Goal: Information Seeking & Learning: Learn about a topic

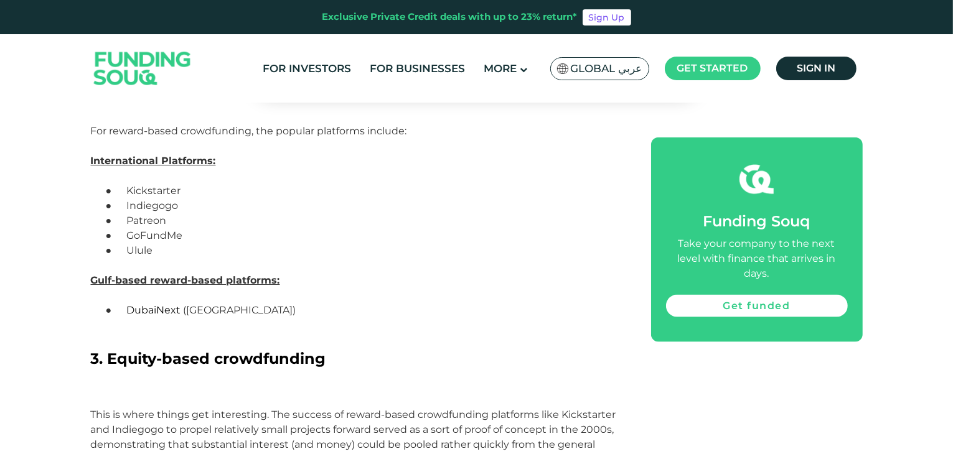
scroll to position [1499, 0]
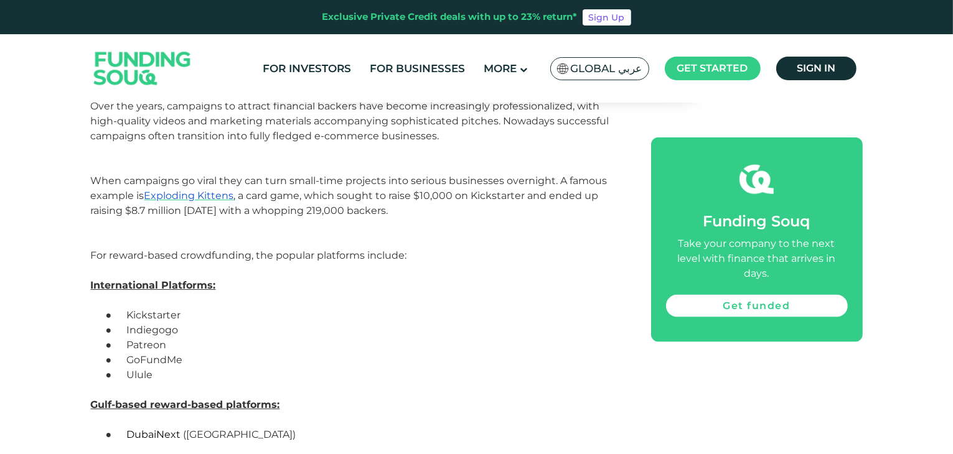
click at [154, 309] on span "Kickstarter" at bounding box center [153, 315] width 54 height 12
copy span "Kickstarter"
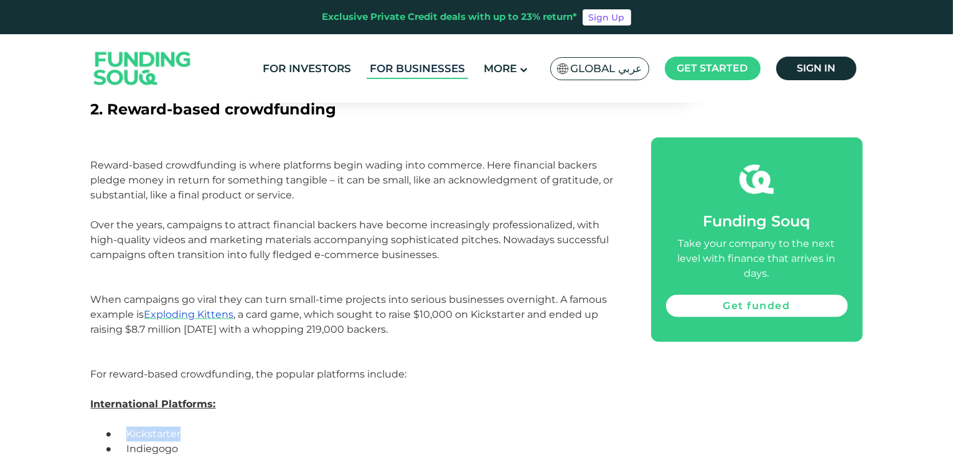
click at [392, 70] on link "For Businesses" at bounding box center [417, 69] width 101 height 21
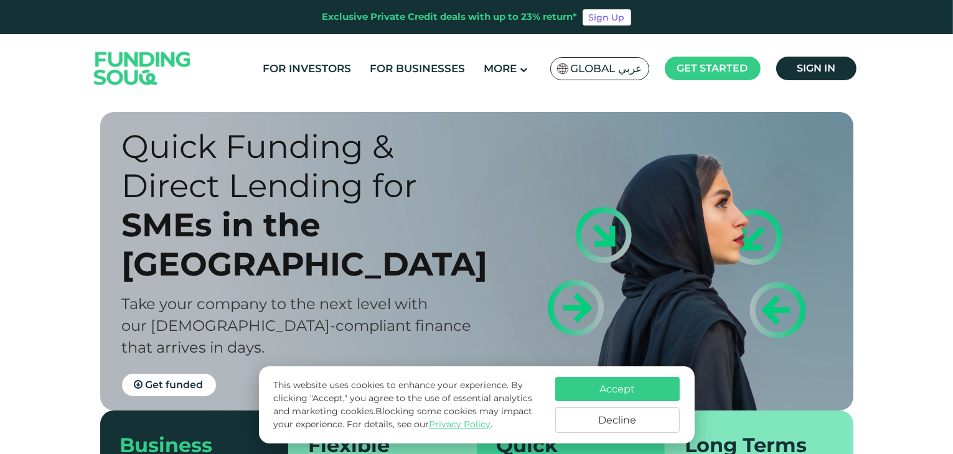
click at [634, 426] on button "Decline" at bounding box center [617, 421] width 125 height 26
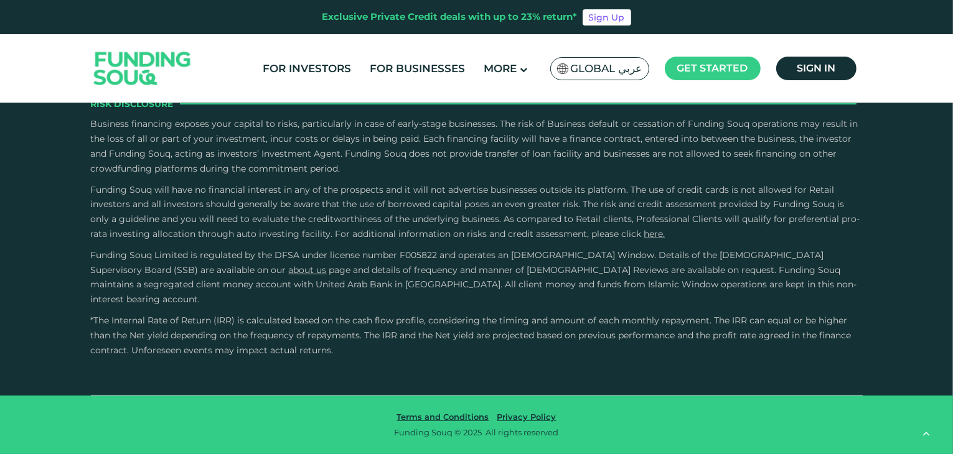
scroll to position [1996, 0]
drag, startPoint x: 804, startPoint y: 268, endPoint x: 352, endPoint y: 303, distance: 453.3
drag, startPoint x: 431, startPoint y: 279, endPoint x: 618, endPoint y: 279, distance: 187.4
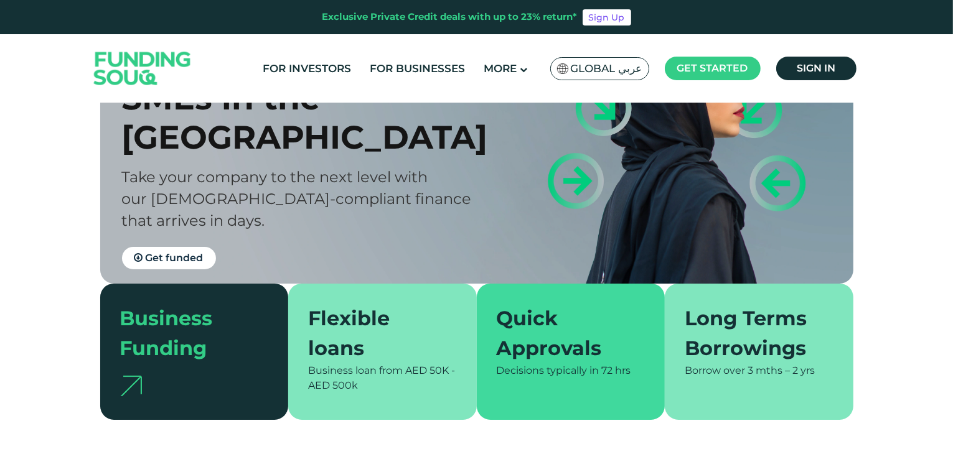
scroll to position [71, 0]
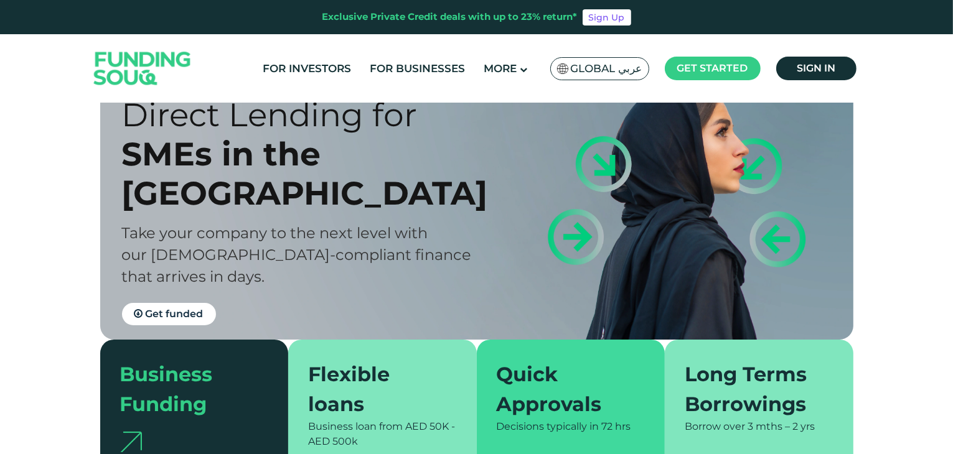
click at [193, 415] on div "Business Funding" at bounding box center [187, 390] width 134 height 60
click at [138, 434] on img at bounding box center [131, 442] width 22 height 21
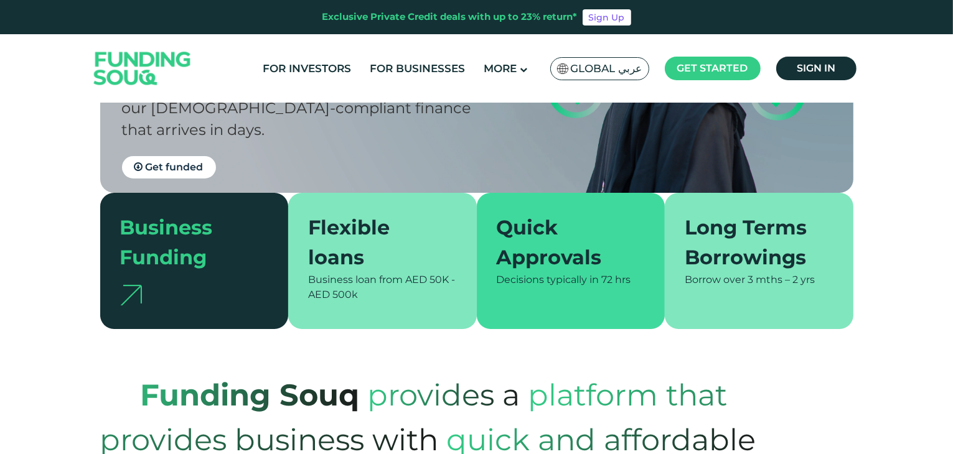
scroll to position [206, 0]
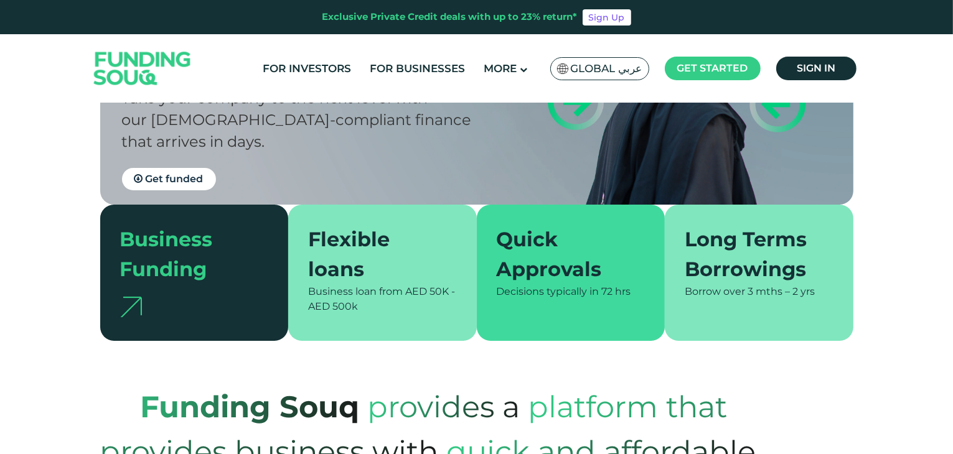
click at [126, 307] on img at bounding box center [131, 307] width 22 height 21
